Goal: Task Accomplishment & Management: Manage account settings

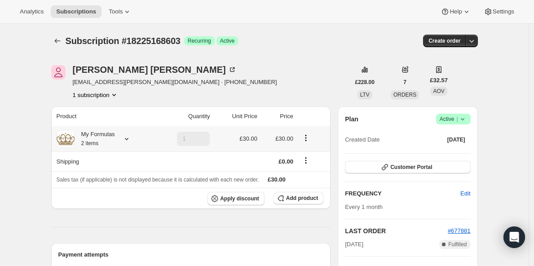
click at [131, 141] on icon at bounding box center [126, 138] width 9 height 9
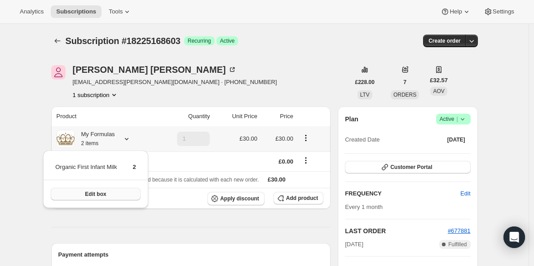
click at [102, 195] on span "Edit box" at bounding box center [95, 194] width 21 height 7
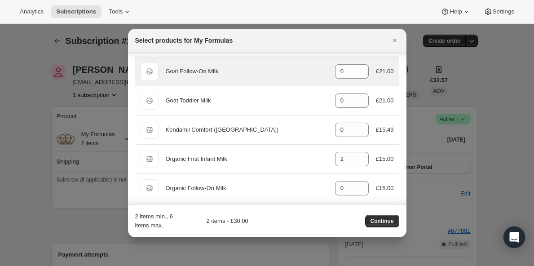
scroll to position [275, 0]
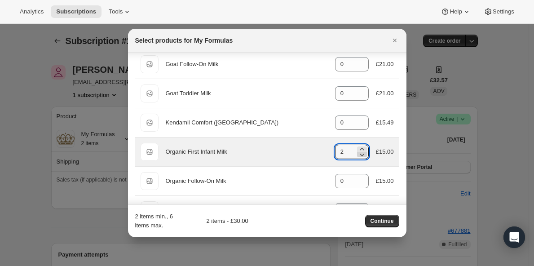
click at [359, 155] on icon ":rdm:" at bounding box center [362, 154] width 9 height 9
type input "0"
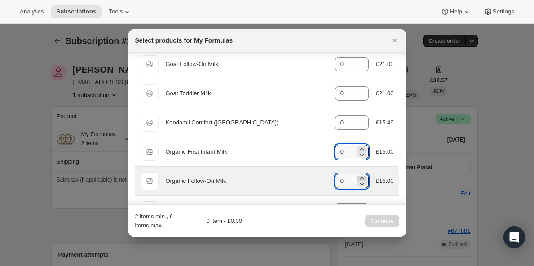
click at [360, 177] on icon ":rdm:" at bounding box center [362, 178] width 4 height 2
type input "2"
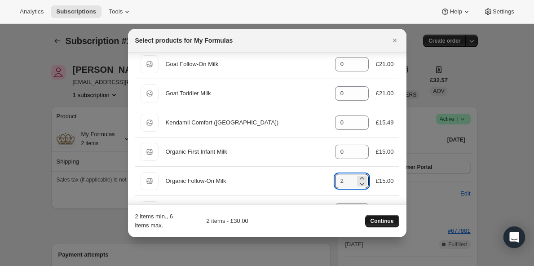
click at [383, 216] on button "Continue" at bounding box center [382, 221] width 34 height 13
